Goal: Find specific page/section: Find specific page/section

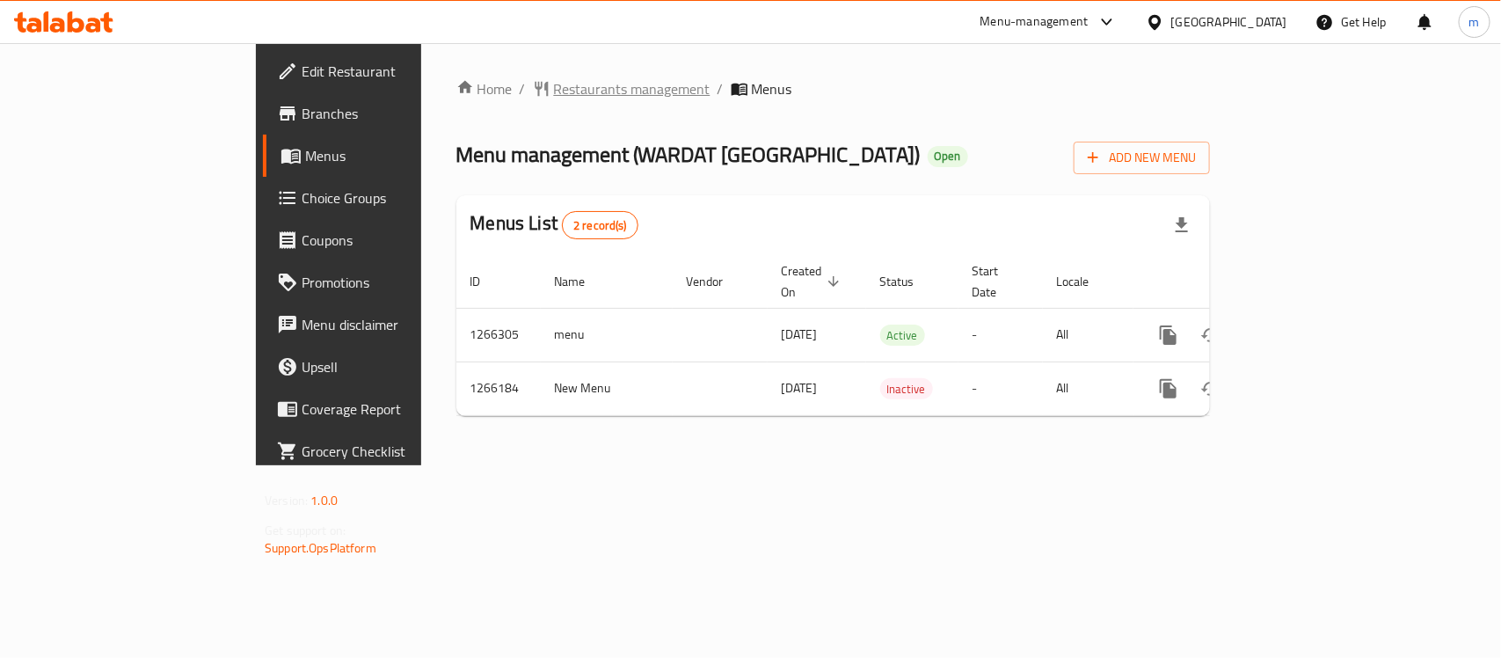
click at [554, 93] on span "Restaurants management" at bounding box center [632, 88] width 156 height 21
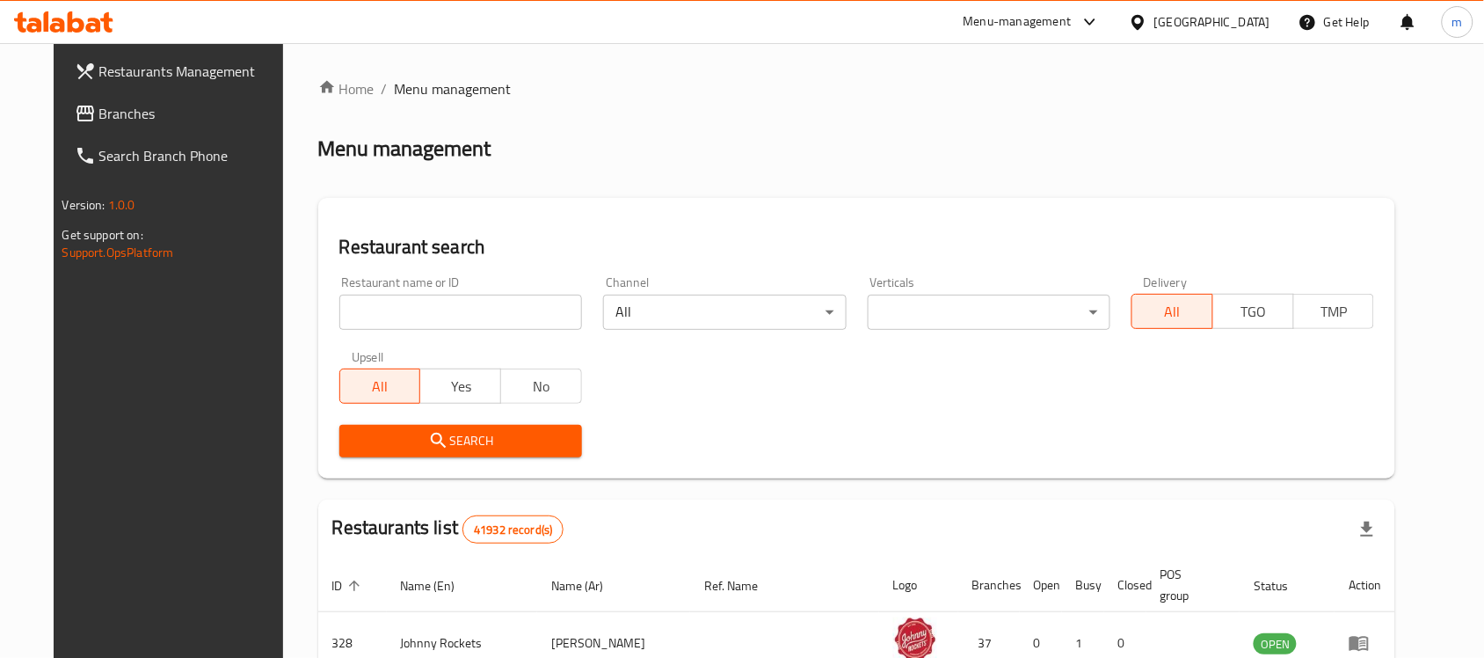
click at [382, 310] on input "search" at bounding box center [460, 311] width 243 height 35
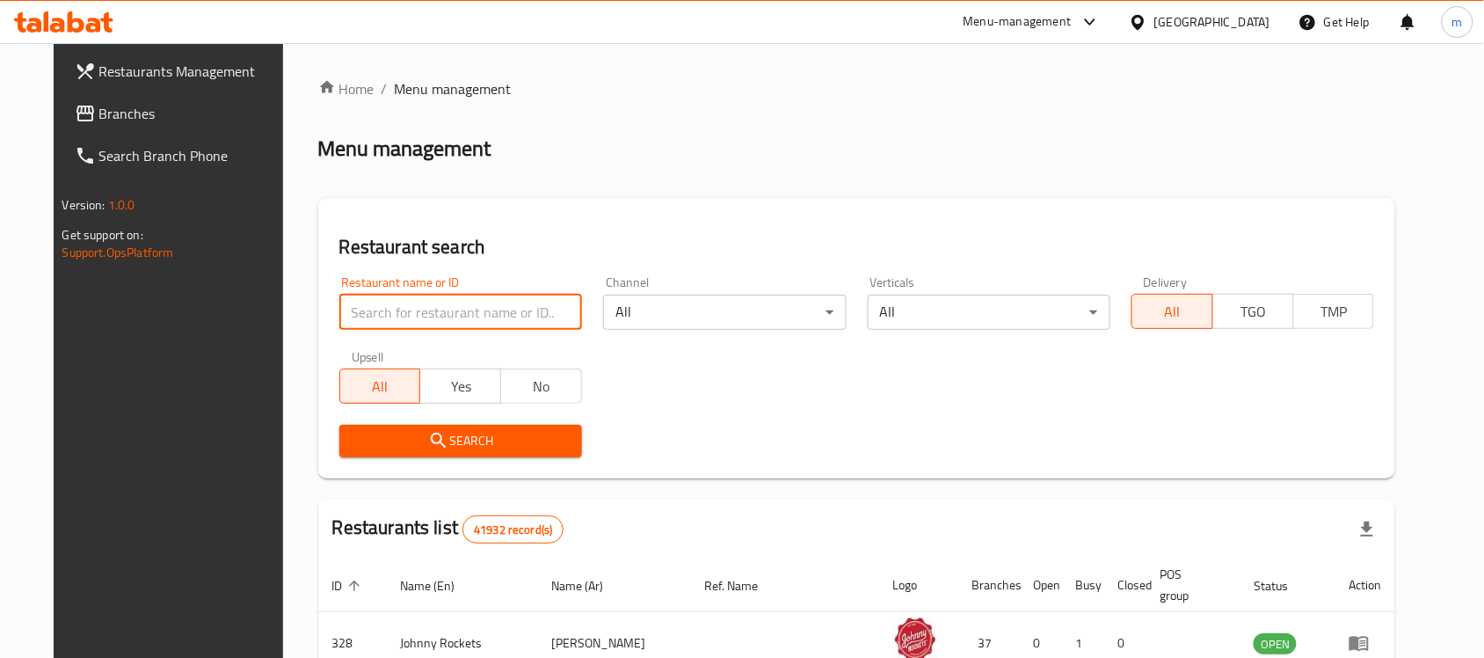
paste input "687169"
type input "687169"
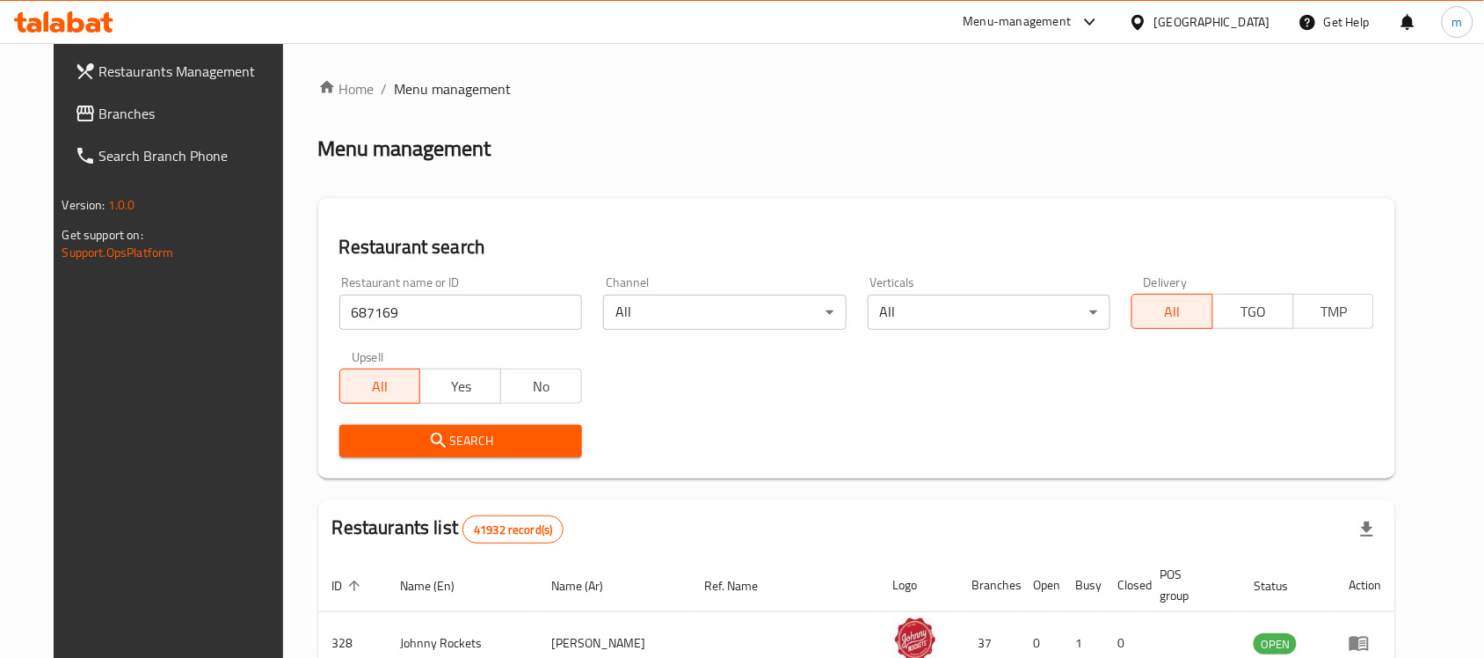
click at [512, 440] on span "Search" at bounding box center [460, 441] width 214 height 22
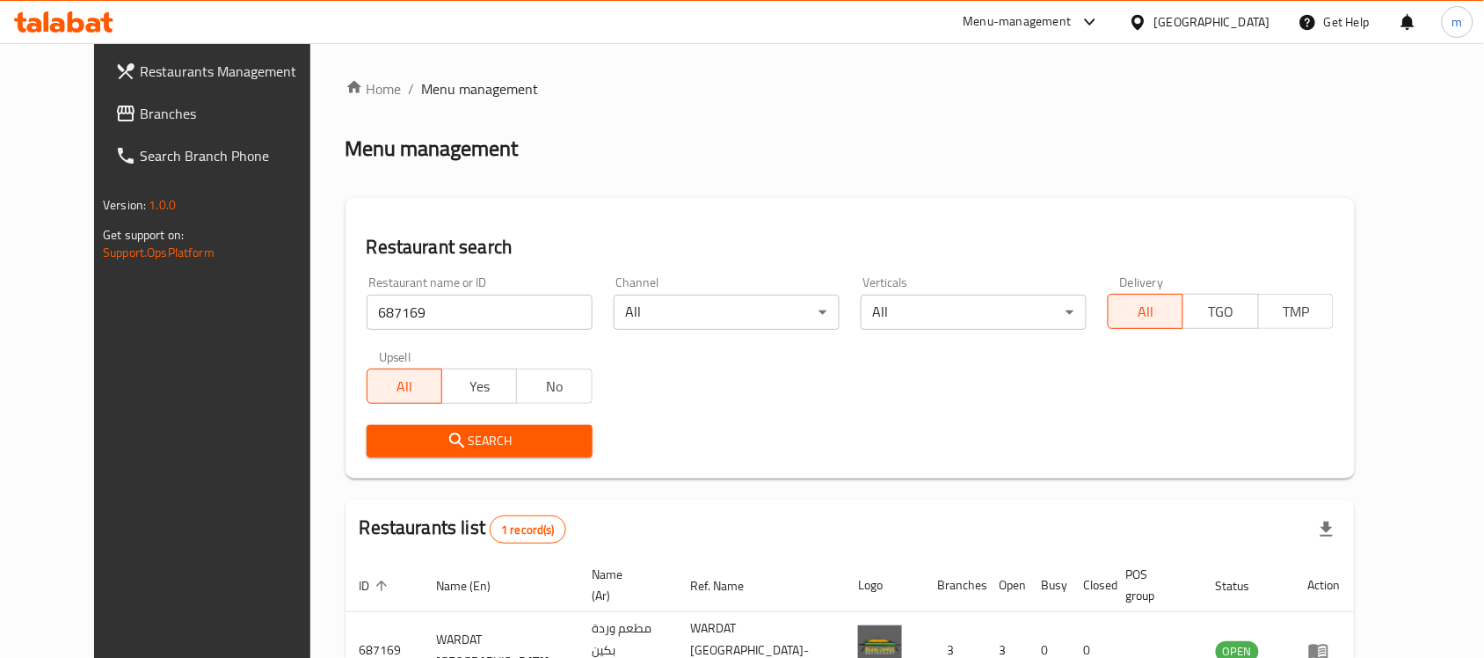
click at [101, 127] on link "Branches" at bounding box center [221, 113] width 241 height 42
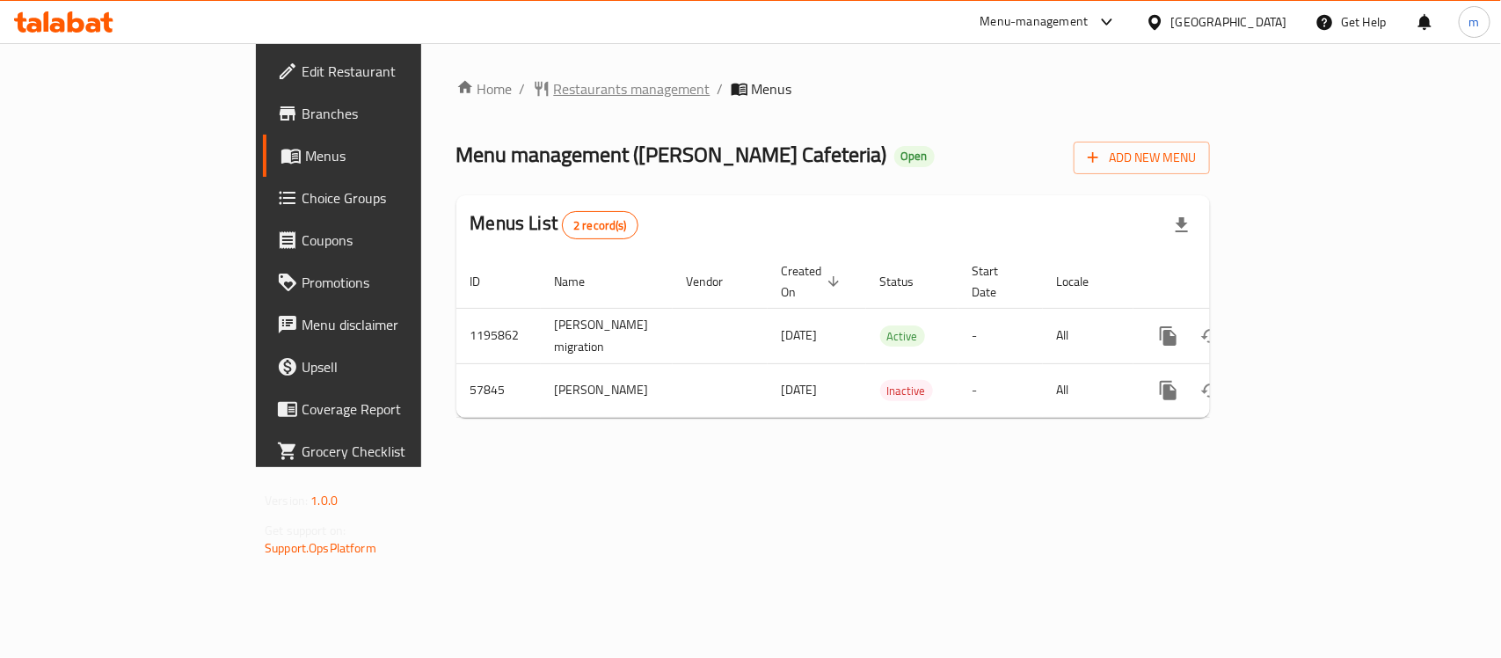
click at [554, 92] on span "Restaurants management" at bounding box center [632, 88] width 156 height 21
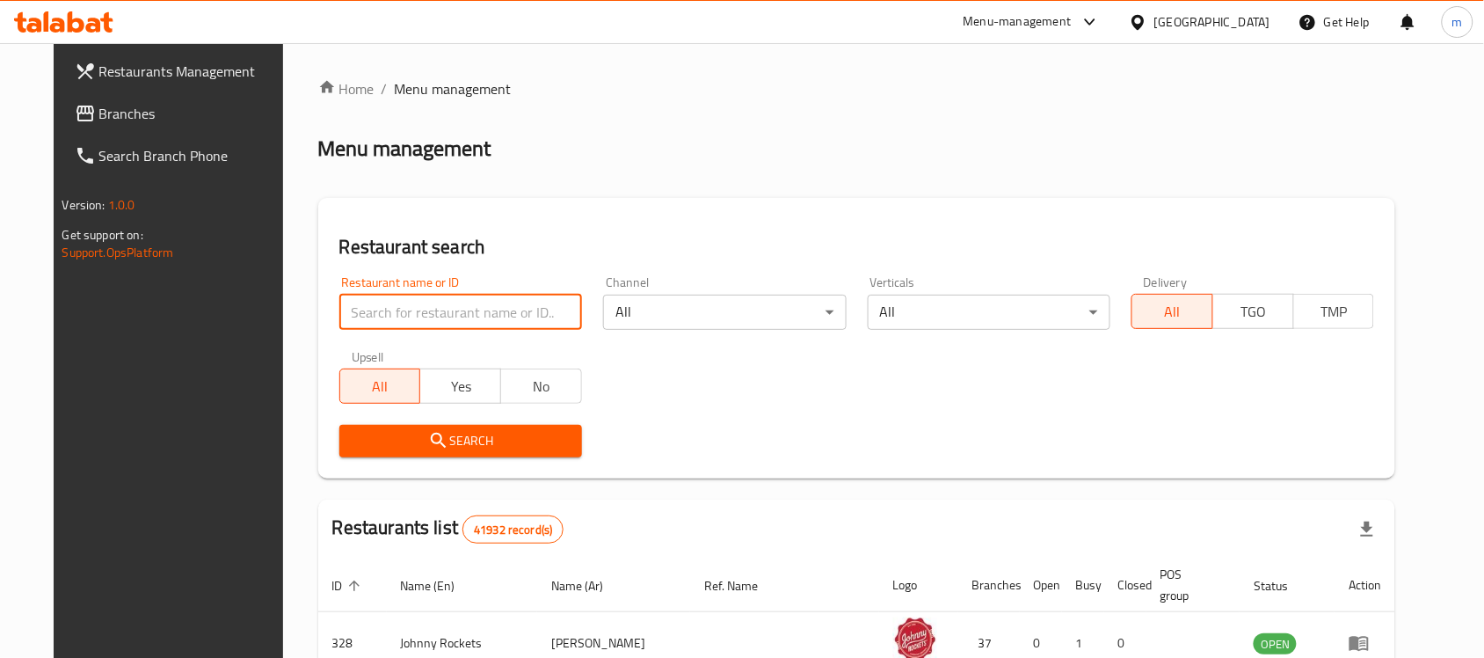
click at [448, 302] on input "search" at bounding box center [460, 311] width 243 height 35
paste input "28205"
type input "28205"
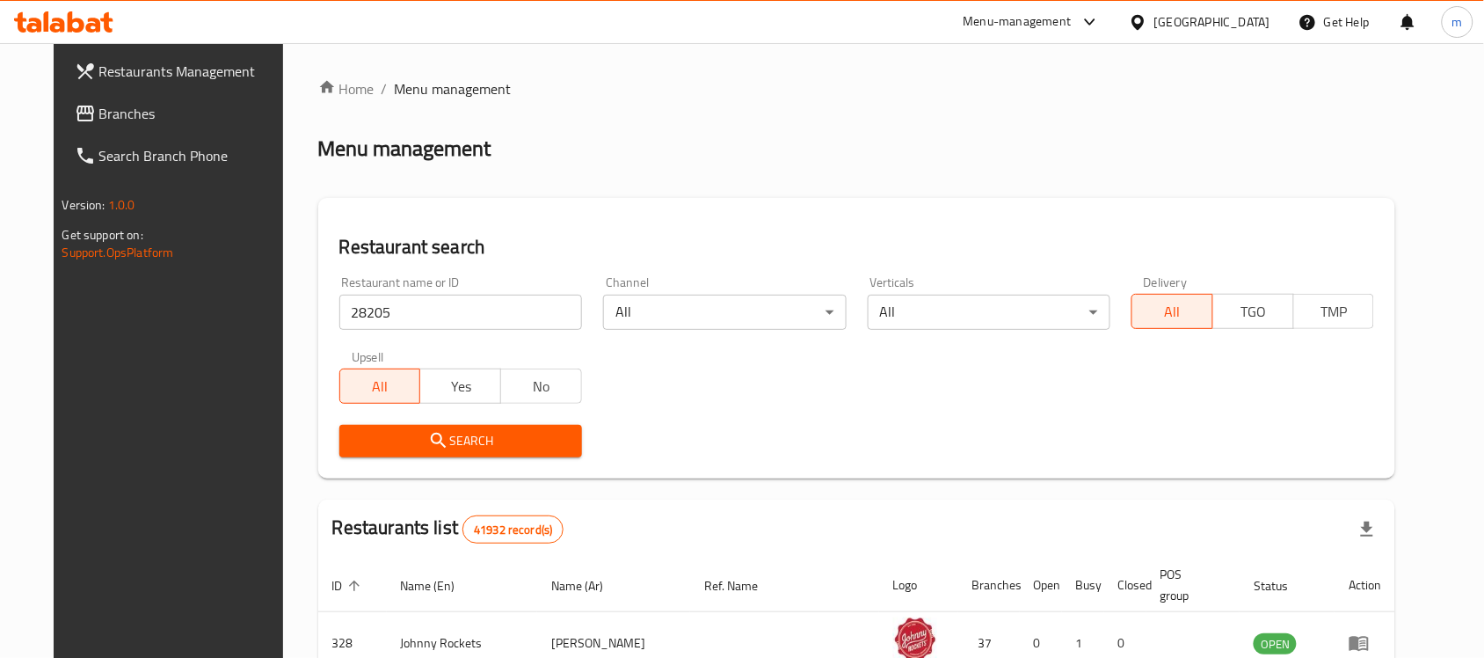
click at [528, 436] on span "Search" at bounding box center [460, 441] width 214 height 22
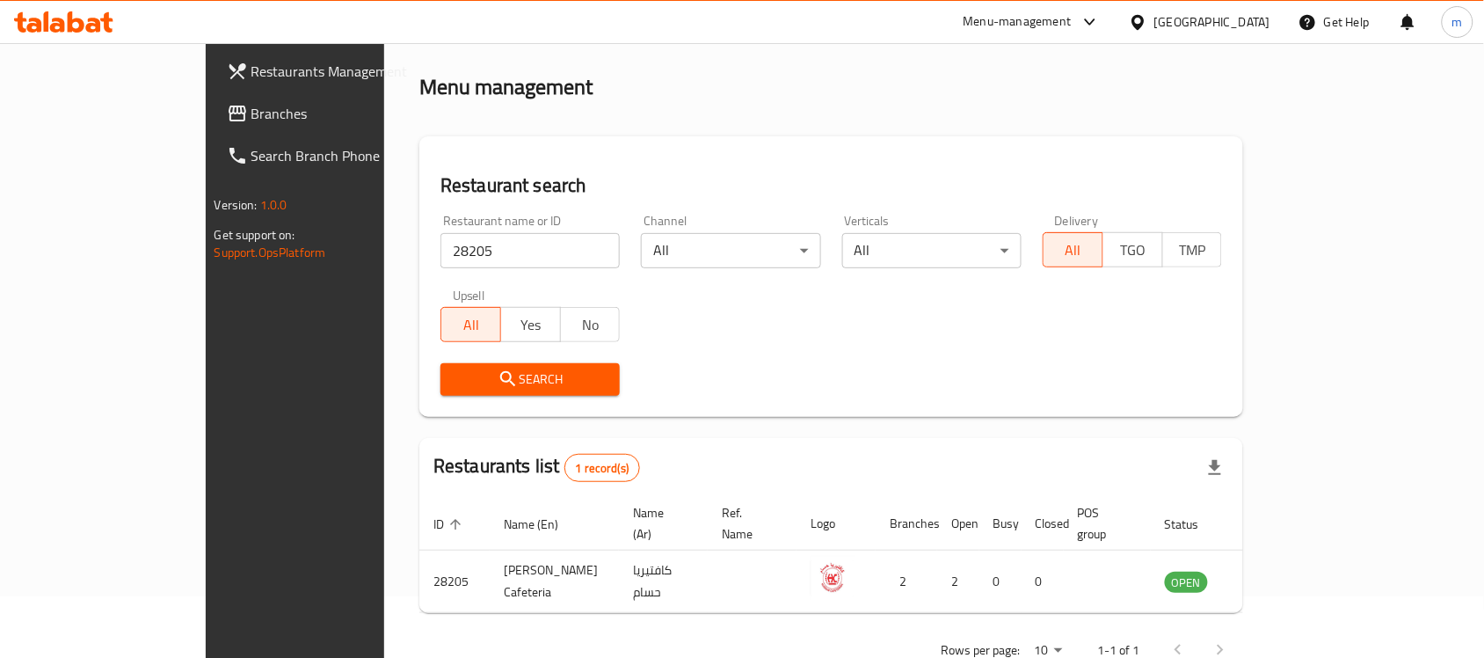
scroll to position [92, 0]
